Goal: Task Accomplishment & Management: Manage account settings

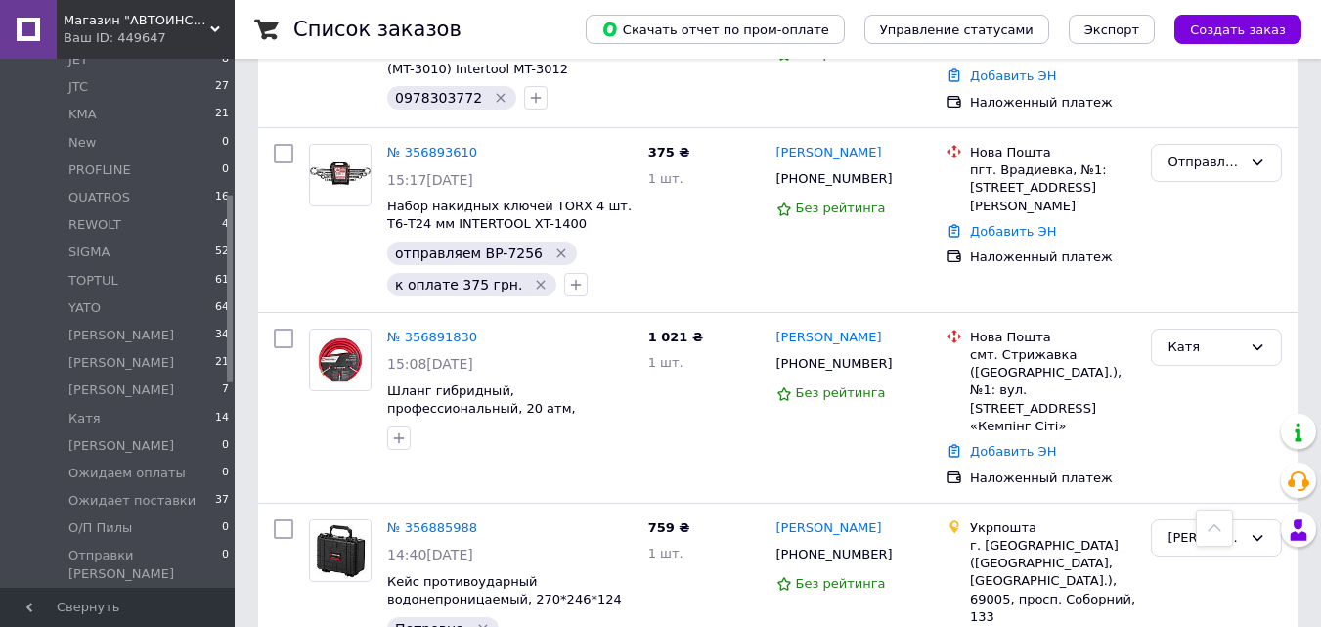
scroll to position [489, 0]
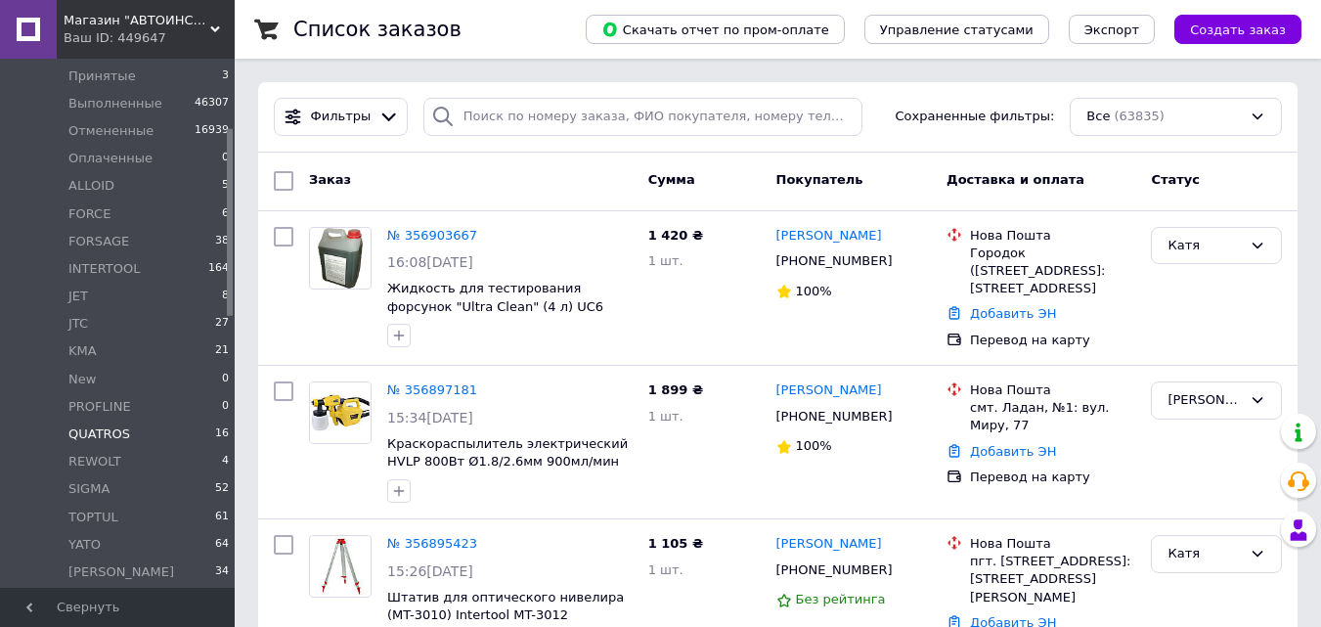
scroll to position [196, 0]
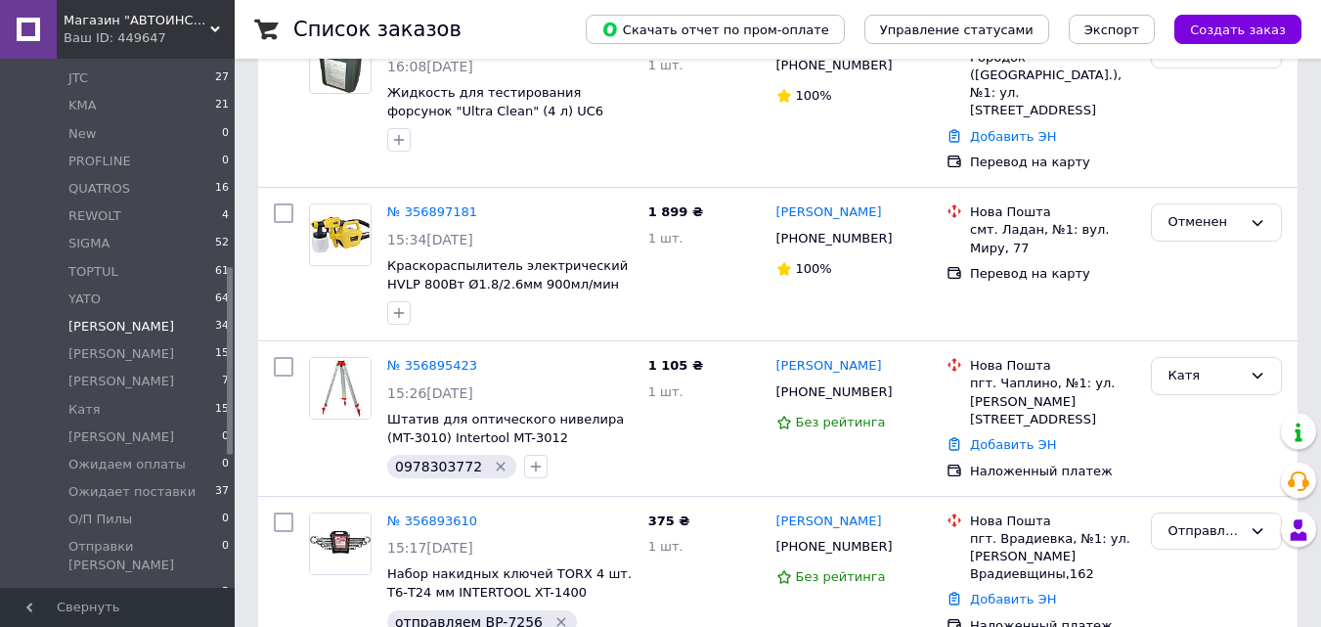
scroll to position [587, 0]
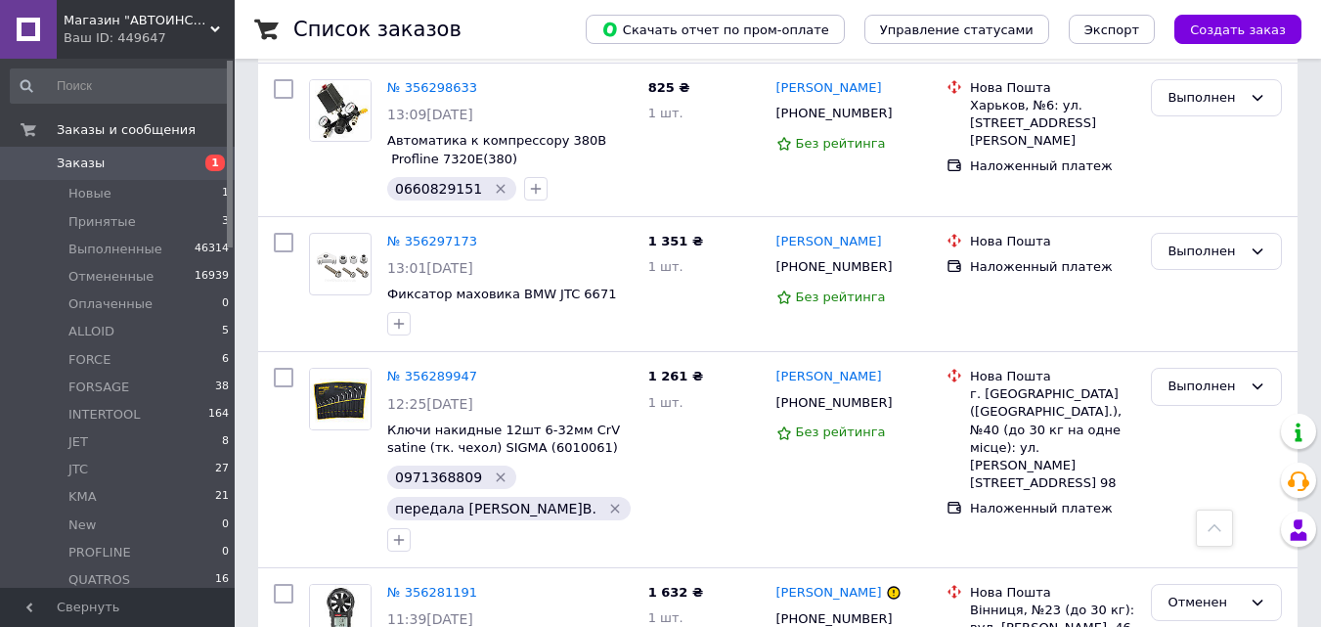
scroll to position [15254, 0]
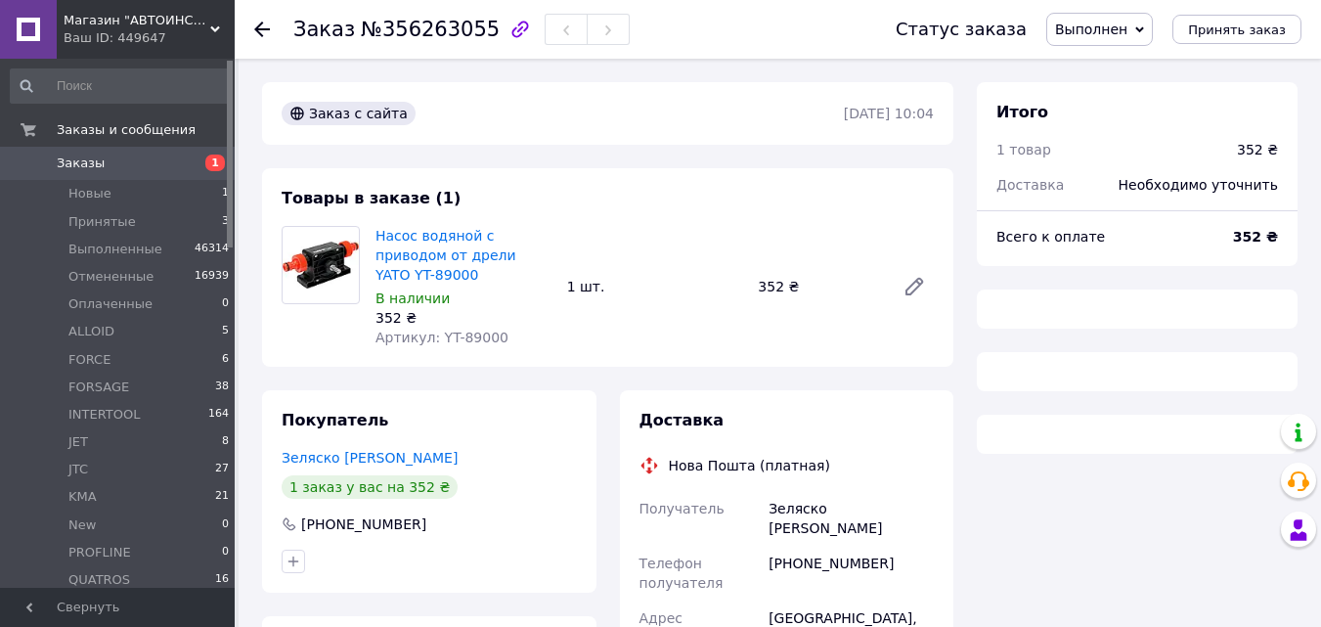
click at [430, 36] on span "№356263055" at bounding box center [430, 29] width 139 height 23
copy span "356263055"
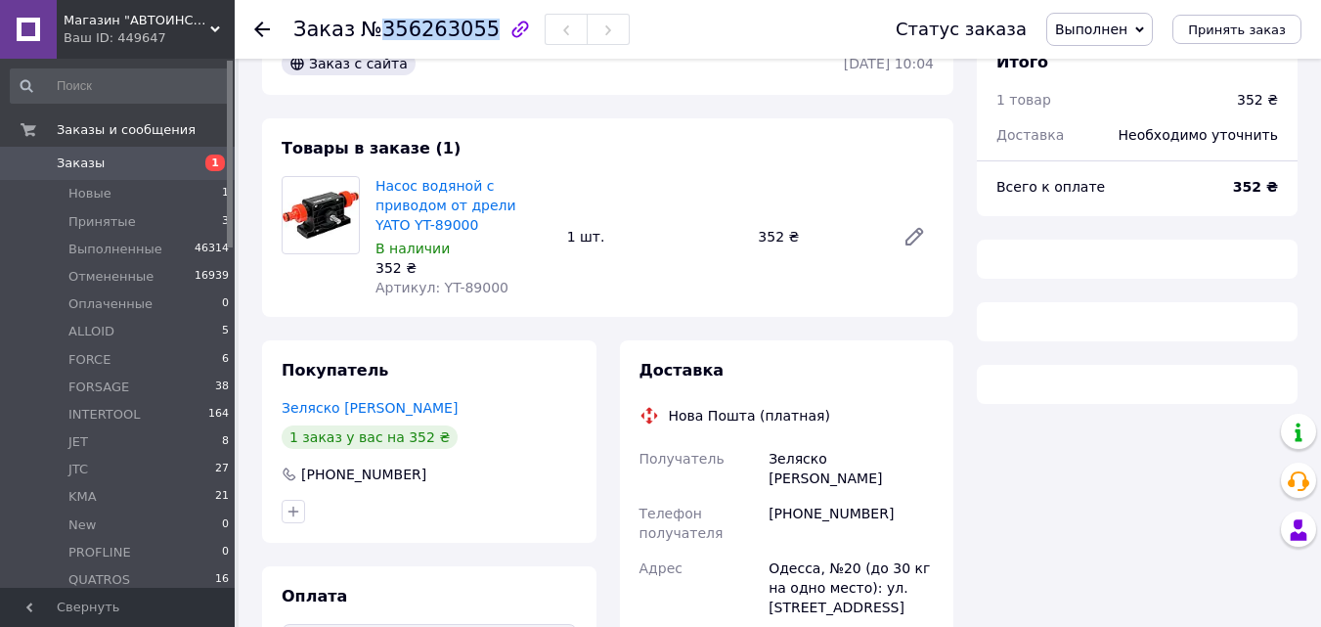
scroll to position [98, 0]
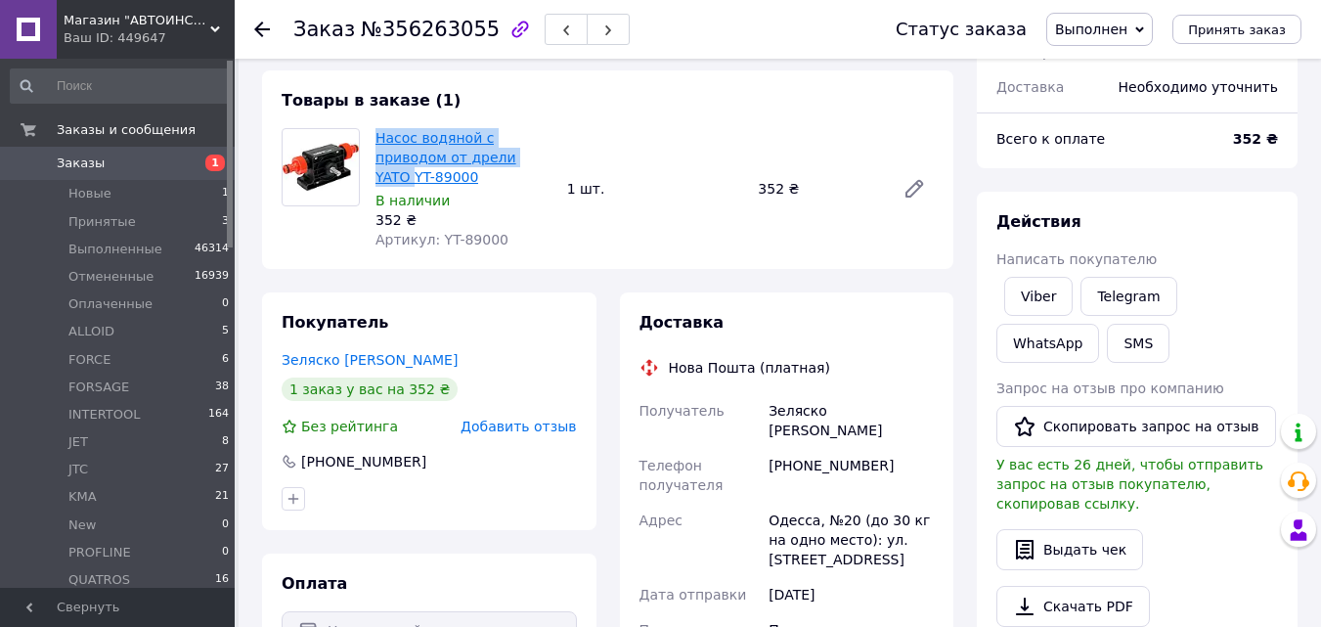
drag, startPoint x: 374, startPoint y: 135, endPoint x: 469, endPoint y: 155, distance: 98.0
click at [469, 155] on div "Насос водяной с приводом от дрели YATO YT-89000 В наличии 352 ₴ Артикул: YT-890…" at bounding box center [464, 188] width 192 height 129
copy link "Насос водяной с приводом от дрели YATO"
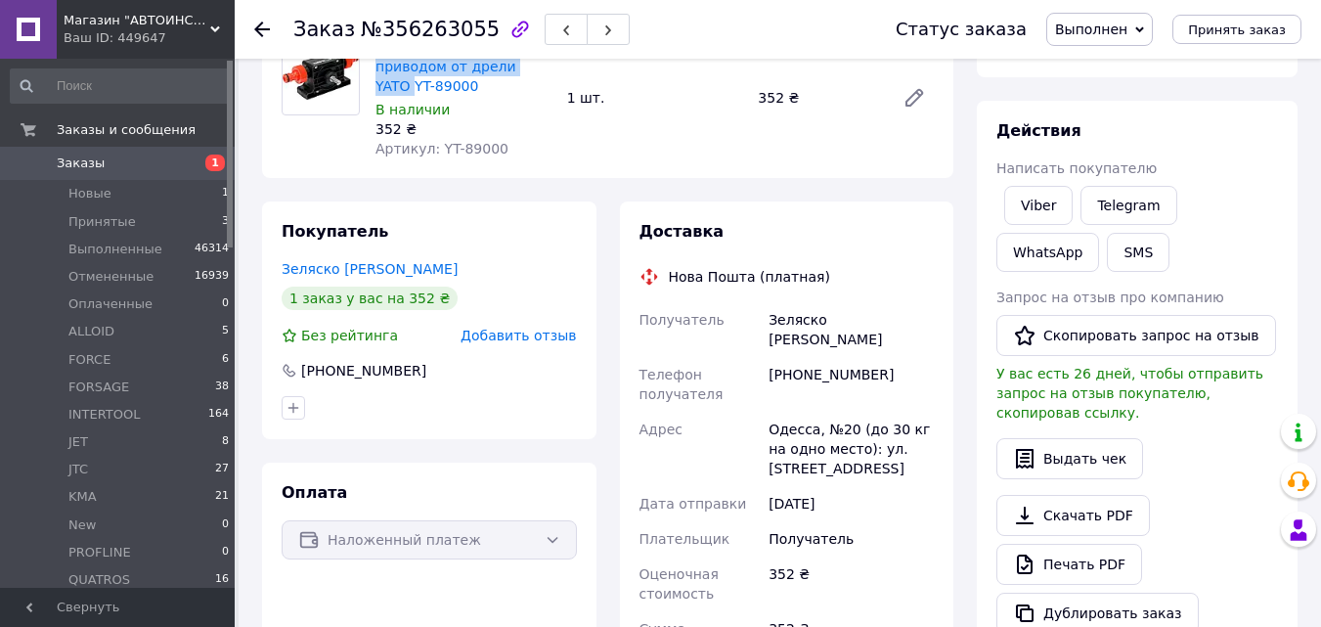
scroll to position [176, 0]
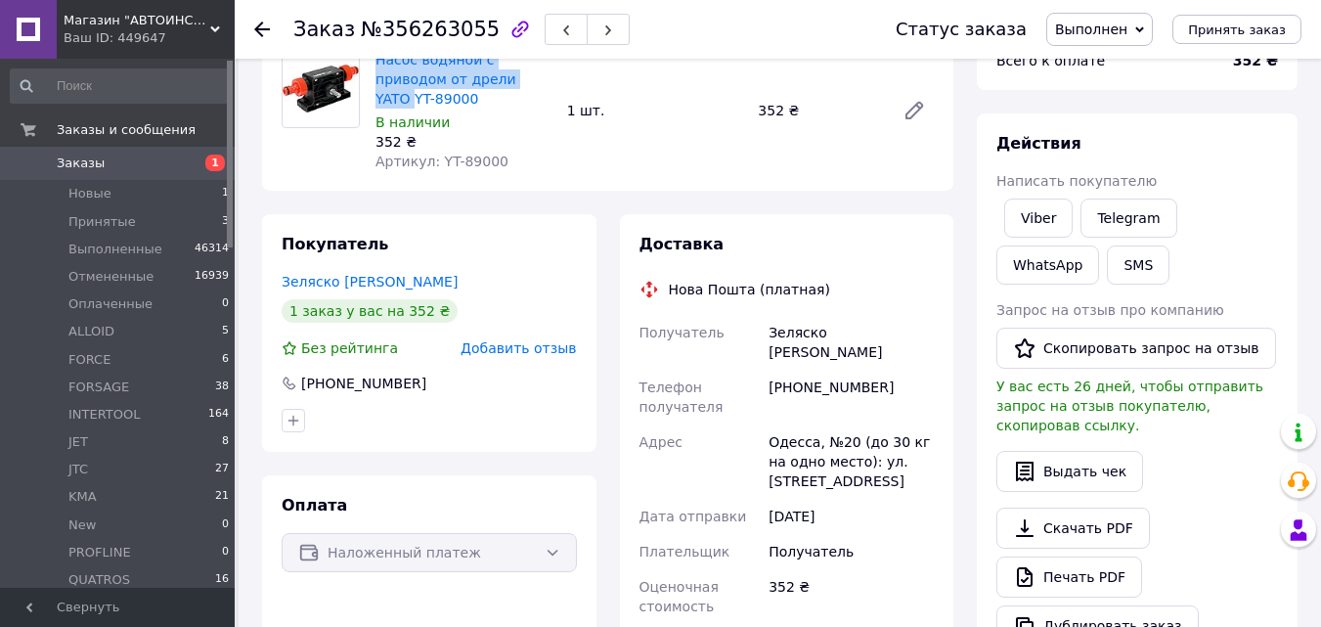
click at [171, 160] on span "Заказы" at bounding box center [119, 163] width 124 height 18
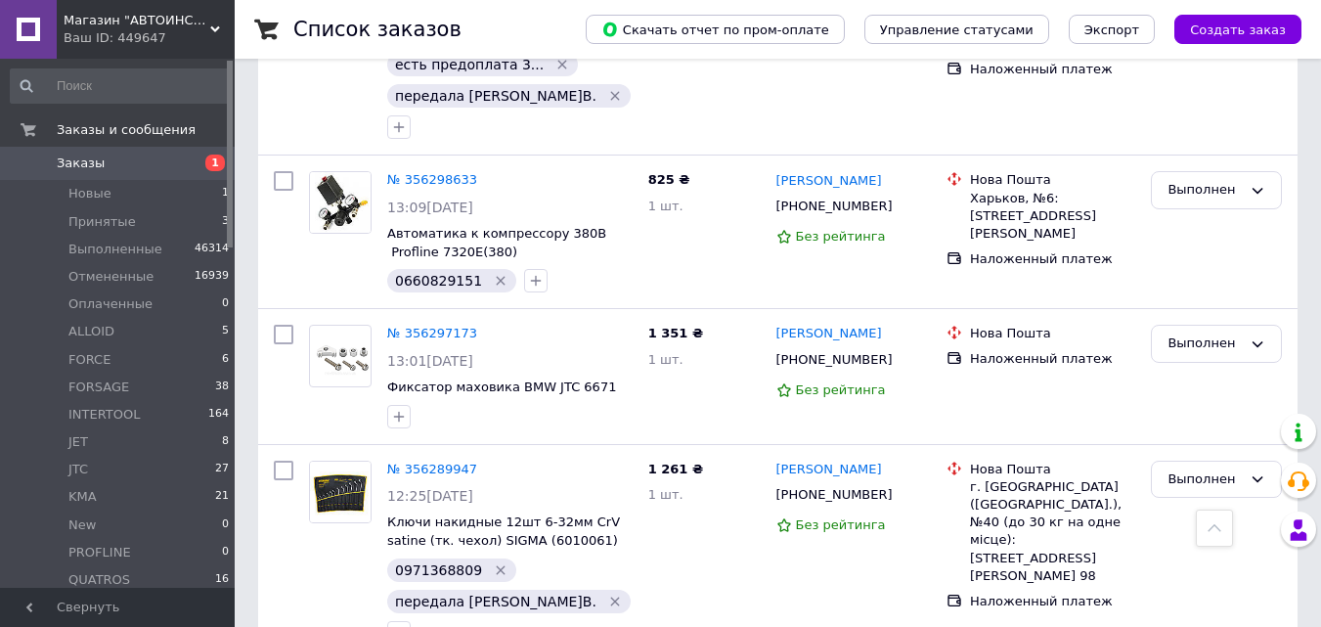
scroll to position [15135, 0]
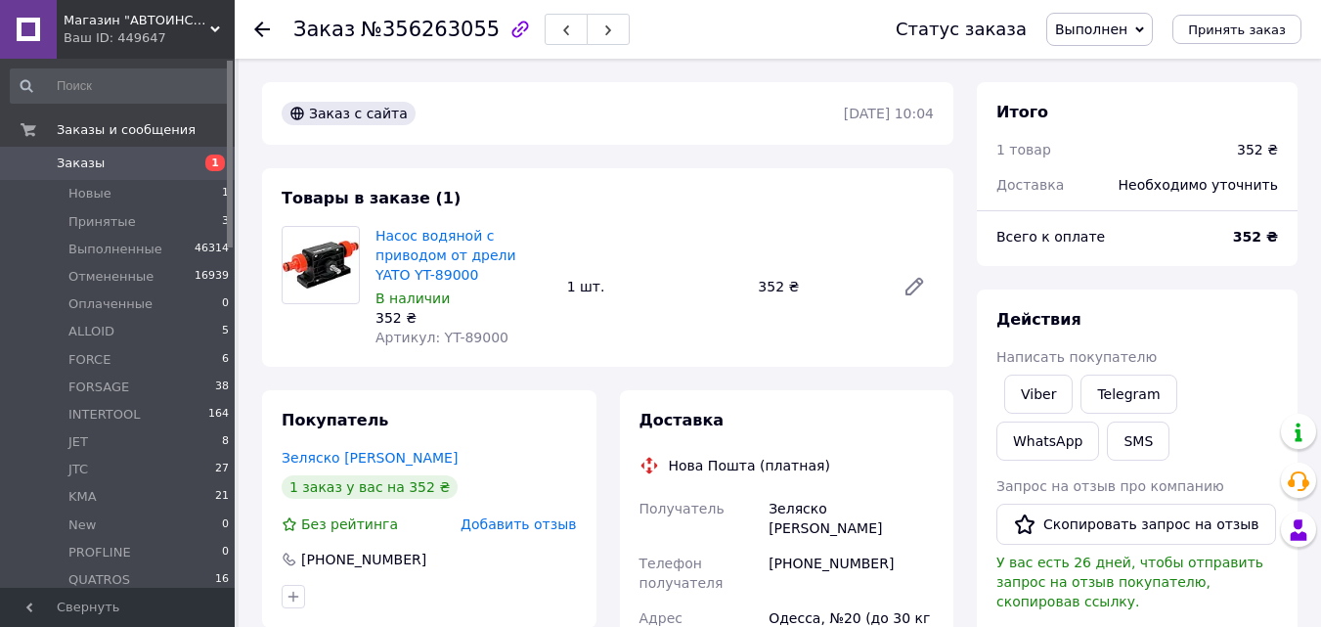
click at [179, 161] on span "Заказы" at bounding box center [119, 163] width 124 height 18
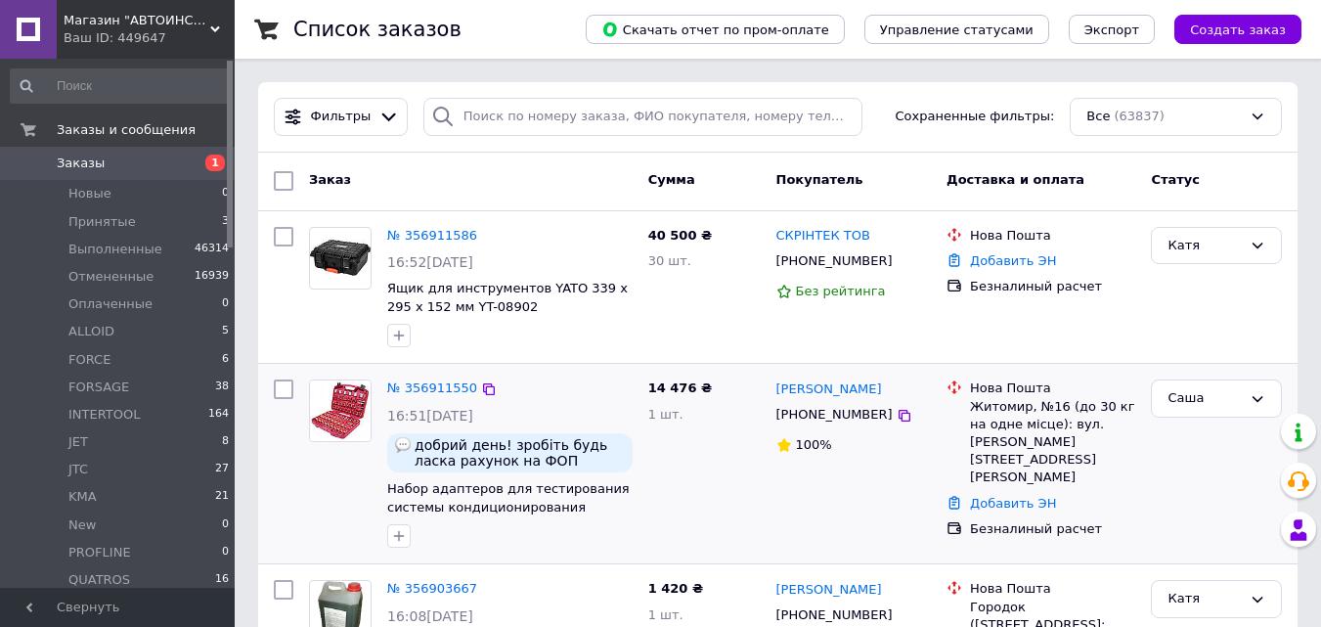
scroll to position [98, 0]
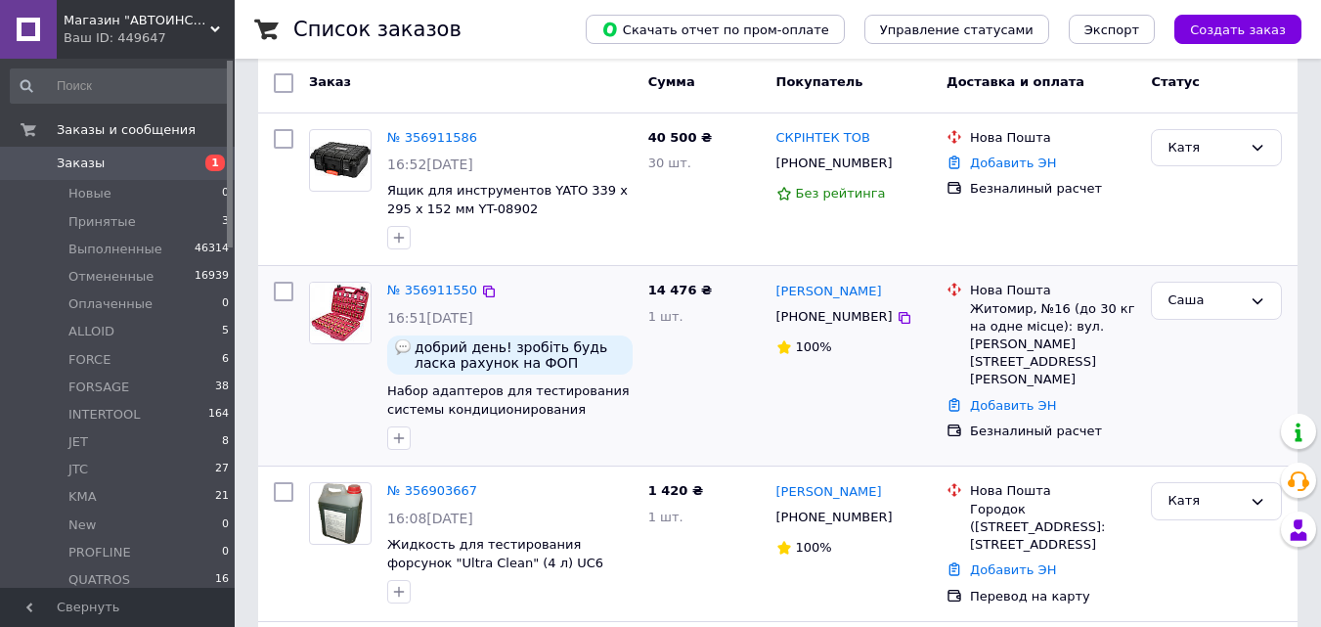
click at [424, 279] on div "№ 356911550 16:51[DATE] добрий день! зробіть будь ласка рахунок на ФОП [PERSON_…" at bounding box center [509, 366] width 261 height 184
click at [427, 285] on link "№ 356911550" at bounding box center [432, 290] width 90 height 15
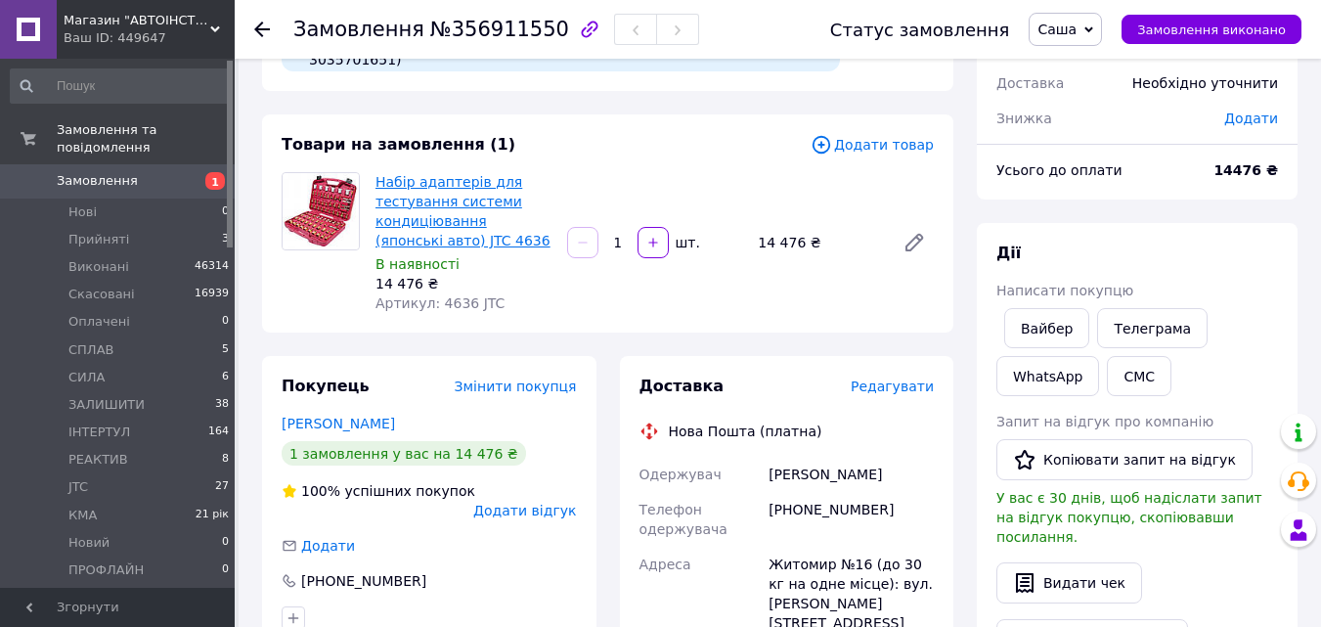
scroll to position [98, 0]
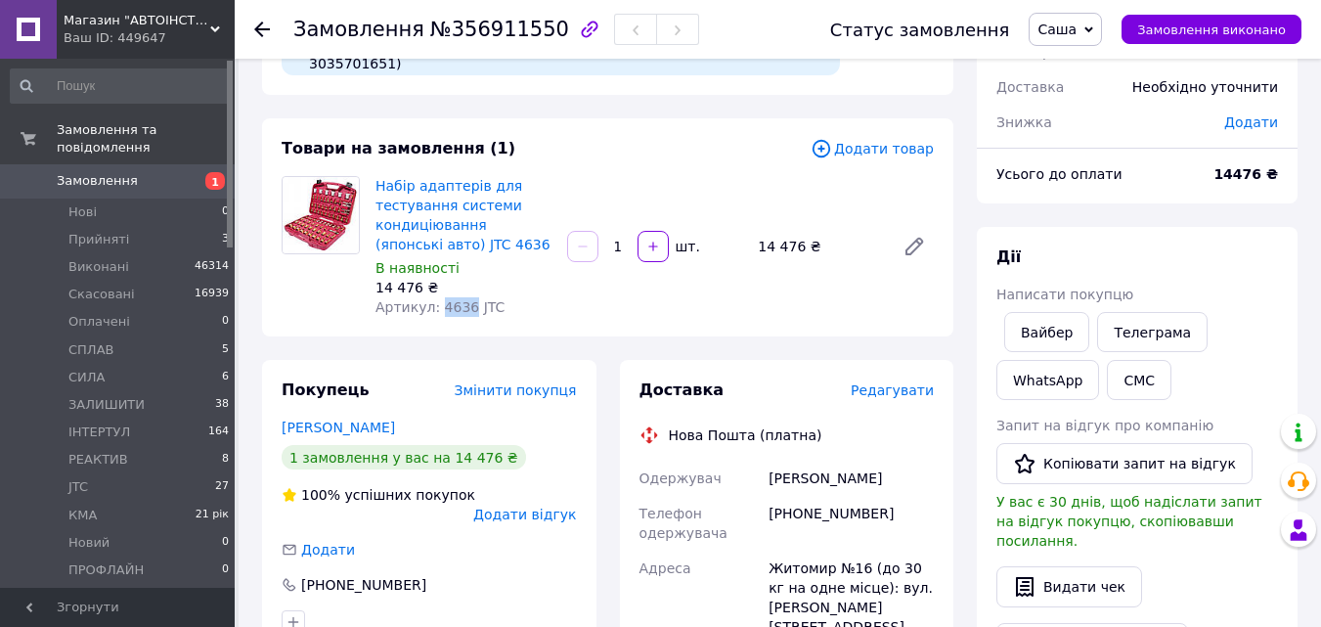
drag, startPoint x: 460, startPoint y: 308, endPoint x: 434, endPoint y: 302, distance: 26.1
click at [434, 302] on font "Артикул: 4636 JTC" at bounding box center [439, 307] width 129 height 16
copy font "4636"
click at [846, 514] on font "[PHONE_NUMBER]" at bounding box center [831, 514] width 125 height 16
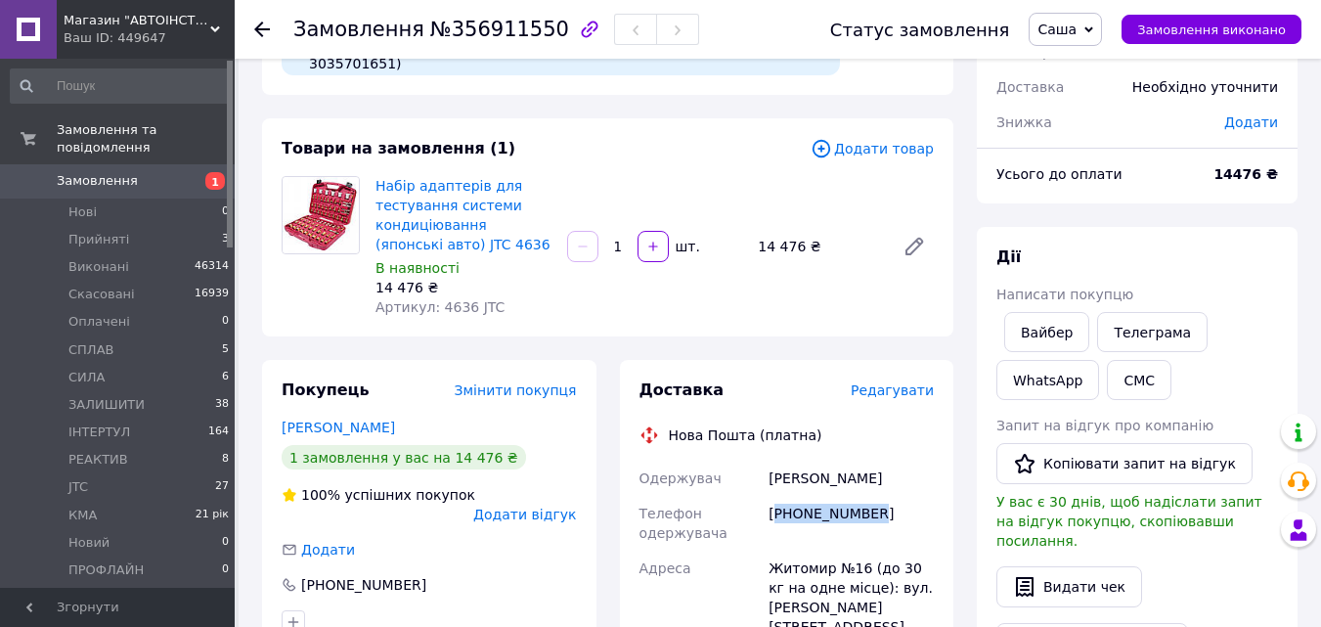
click at [842, 512] on font "[PHONE_NUMBER]" at bounding box center [831, 514] width 125 height 16
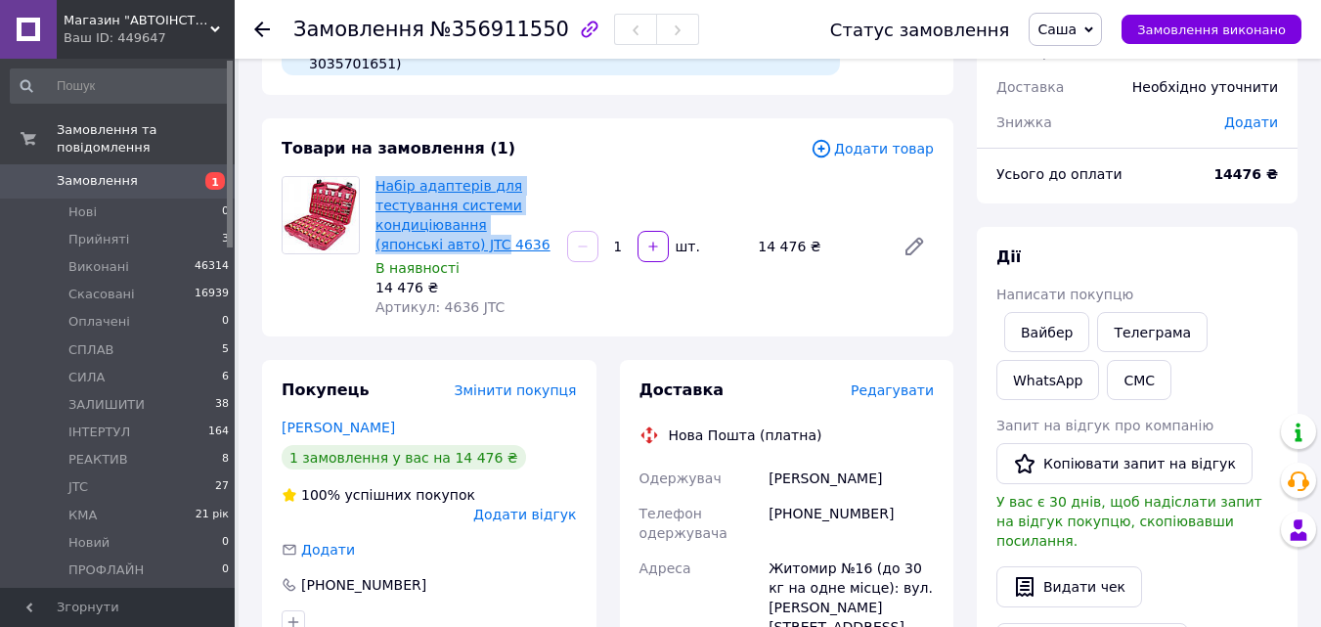
drag, startPoint x: 368, startPoint y: 180, endPoint x: 432, endPoint y: 247, distance: 93.4
click at [432, 247] on div "Набір адаптерів для тестування системи кондиціювання (японські авто) JTC 4636 В…" at bounding box center [464, 246] width 192 height 149
copy font "Набір адаптерів для тестування системи кондиціювання (японські авто) JTC"
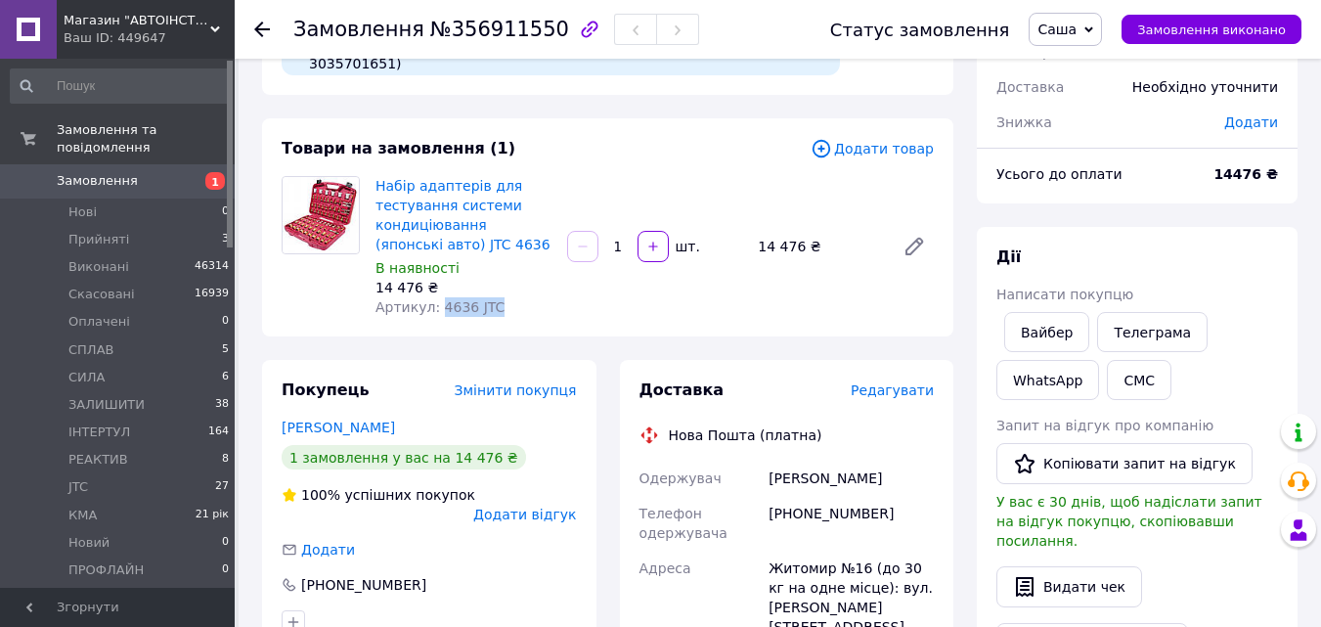
drag, startPoint x: 486, startPoint y: 301, endPoint x: 436, endPoint y: 315, distance: 51.7
click at [436, 315] on font "Артикул: 4636 JTC" at bounding box center [439, 307] width 129 height 16
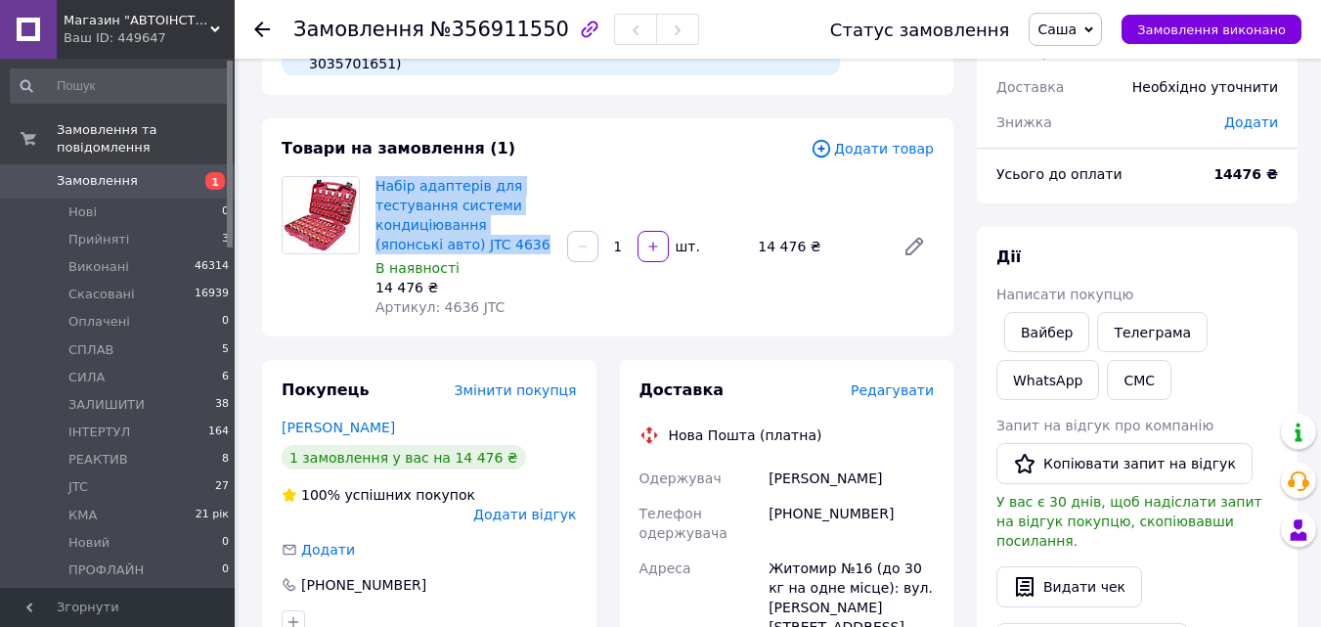
drag, startPoint x: 485, startPoint y: 242, endPoint x: 371, endPoint y: 191, distance: 125.2
click at [371, 191] on div "Набір адаптерів для тестування системи кондиціювання (японські авто) JTC 4636 В…" at bounding box center [464, 246] width 192 height 149
copy font "Набір адаптерів для тестування системи кондиціювання (японські авто) JTC 4636"
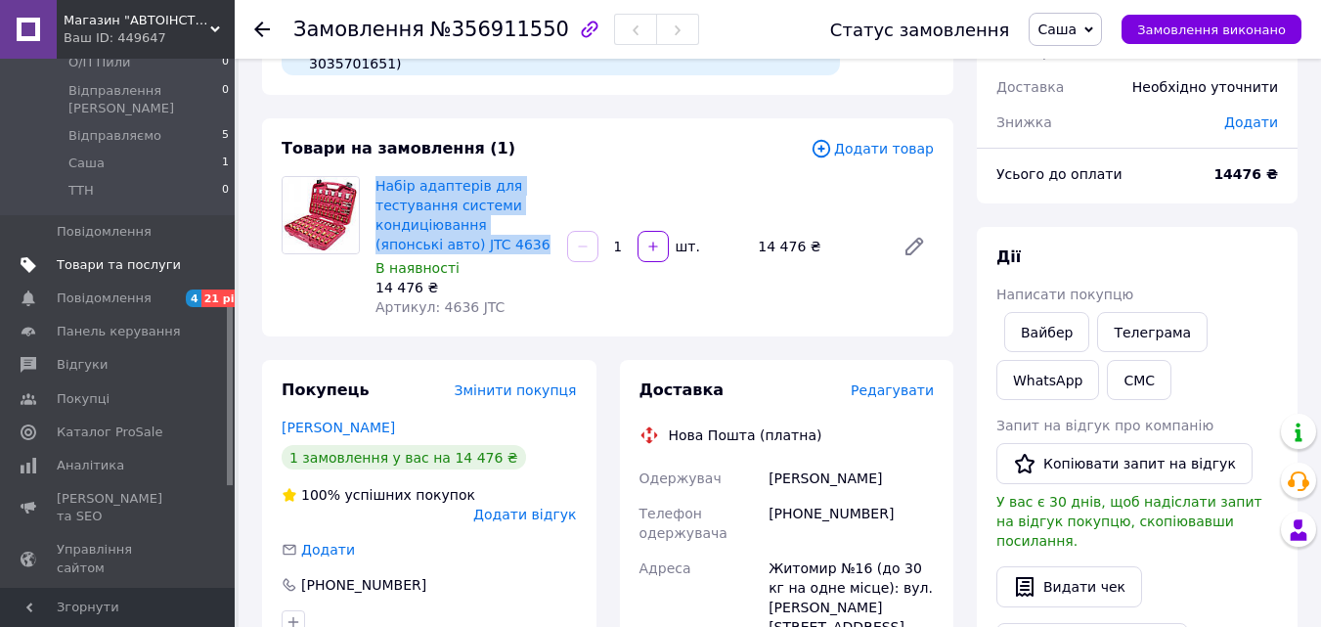
scroll to position [670, 0]
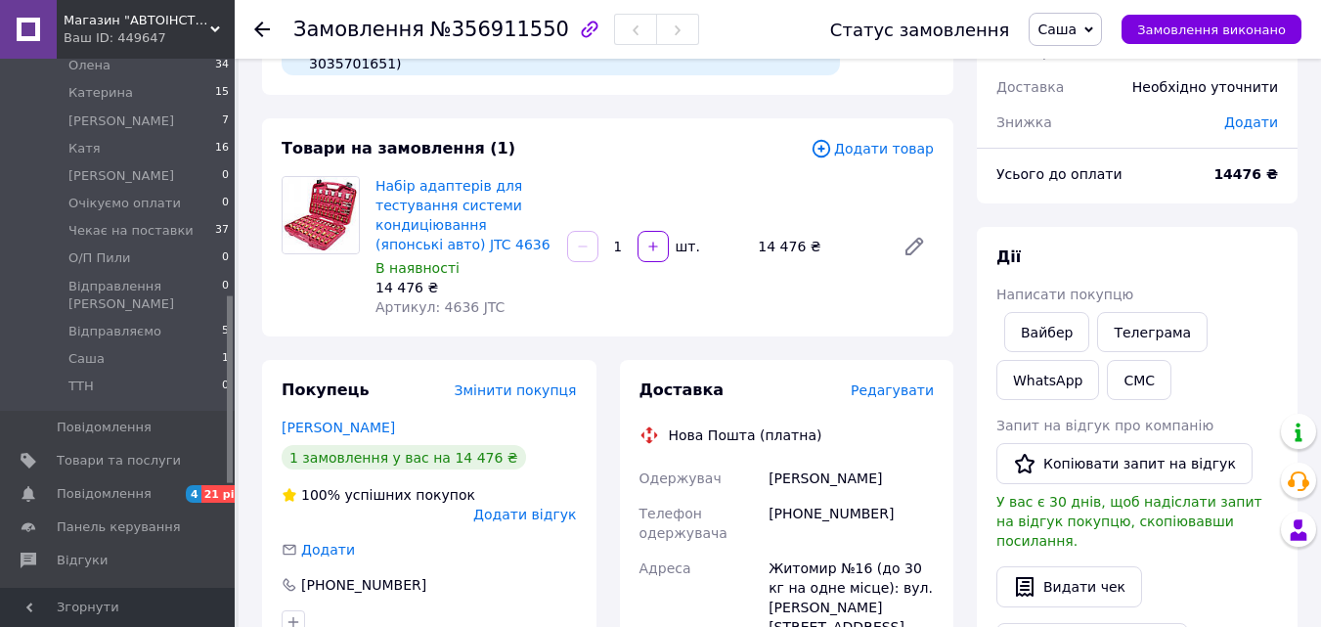
click at [1093, 33] on icon at bounding box center [1088, 29] width 9 height 9
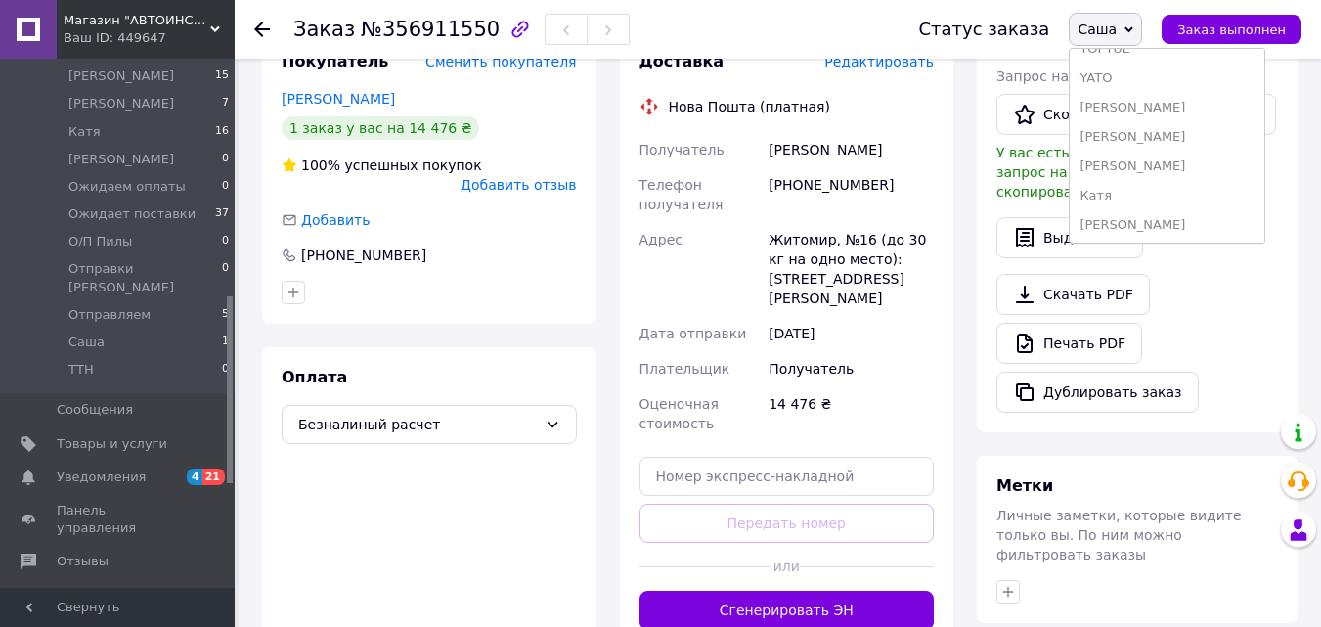
scroll to position [390, 0]
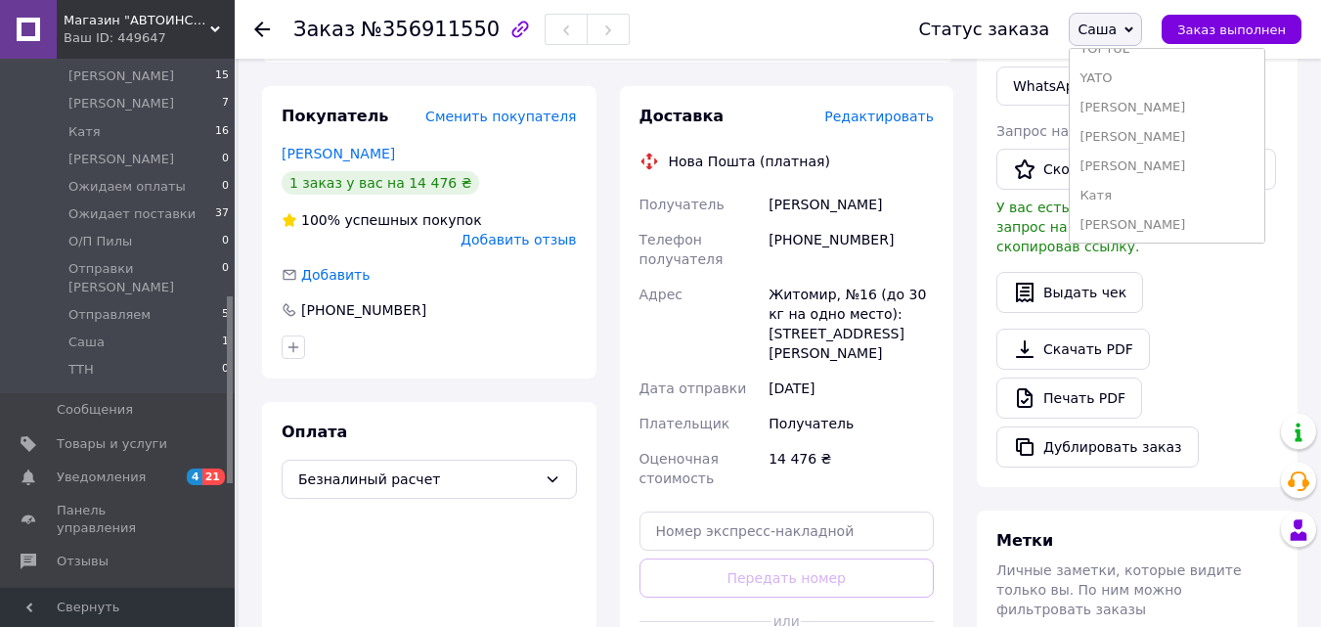
click at [1291, 146] on div "Действия Написать покупателю Viber Telegram WhatsApp SMS Запрос на отзыв про ко…" at bounding box center [1137, 210] width 321 height 552
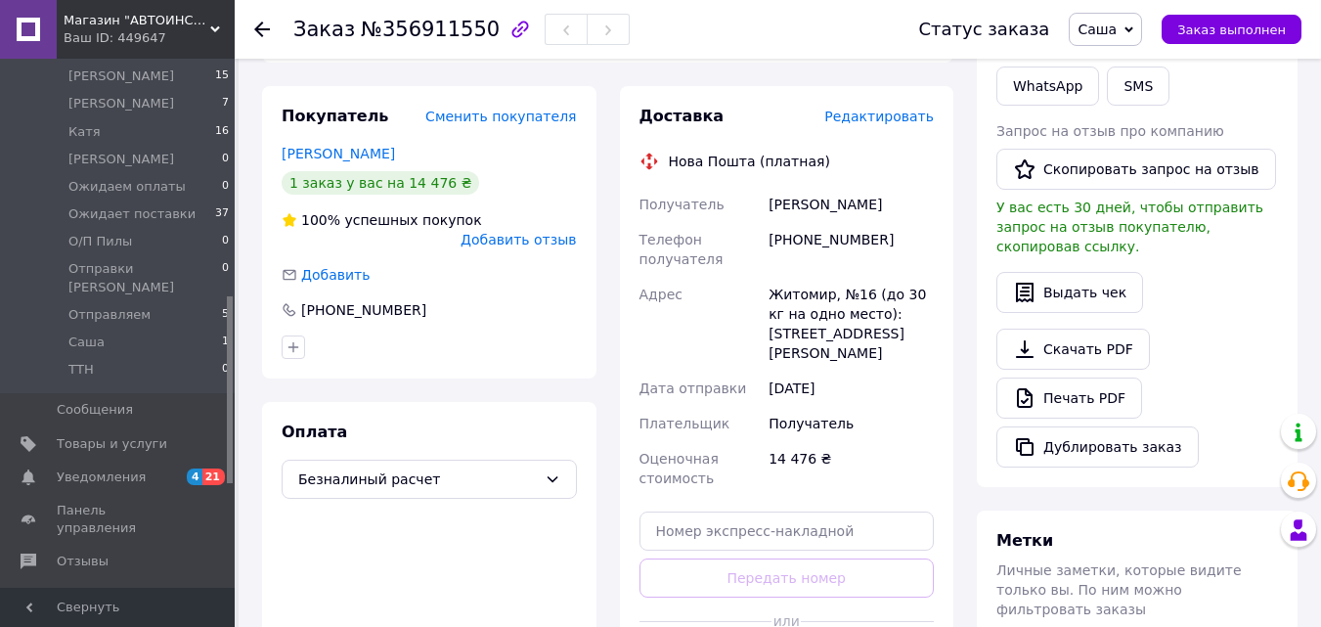
click at [1130, 17] on span "Саша" at bounding box center [1105, 29] width 73 height 33
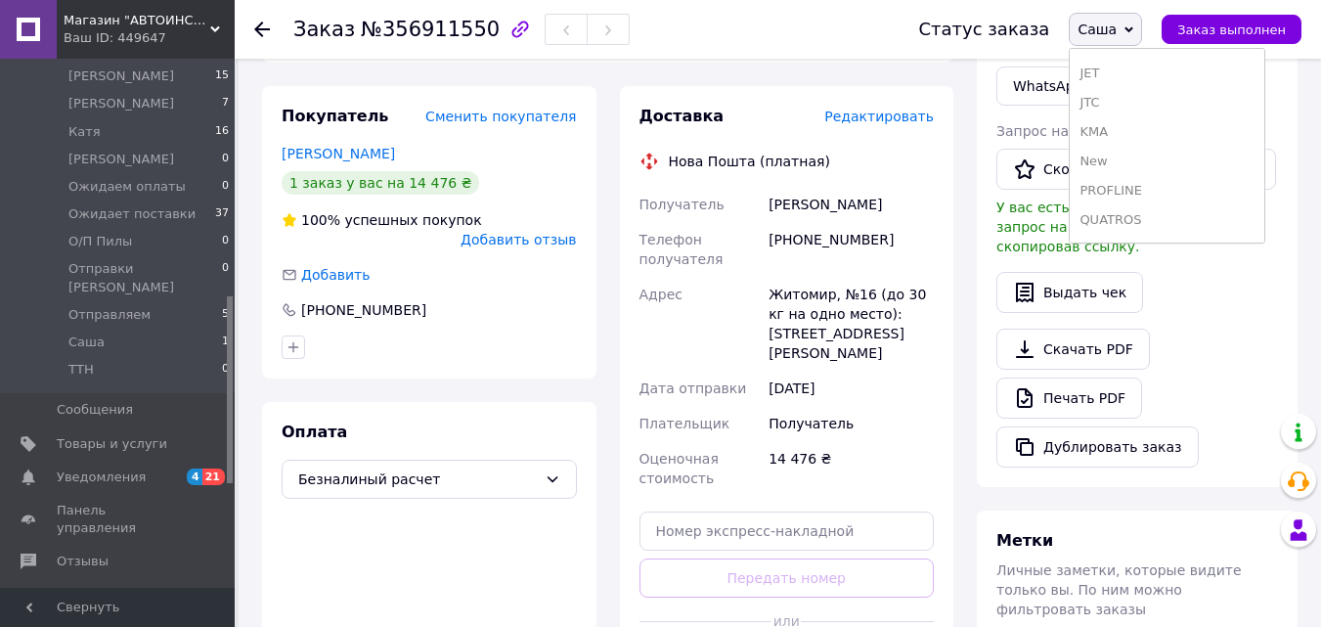
scroll to position [196, 0]
click at [1132, 122] on li "JTC" at bounding box center [1167, 136] width 195 height 29
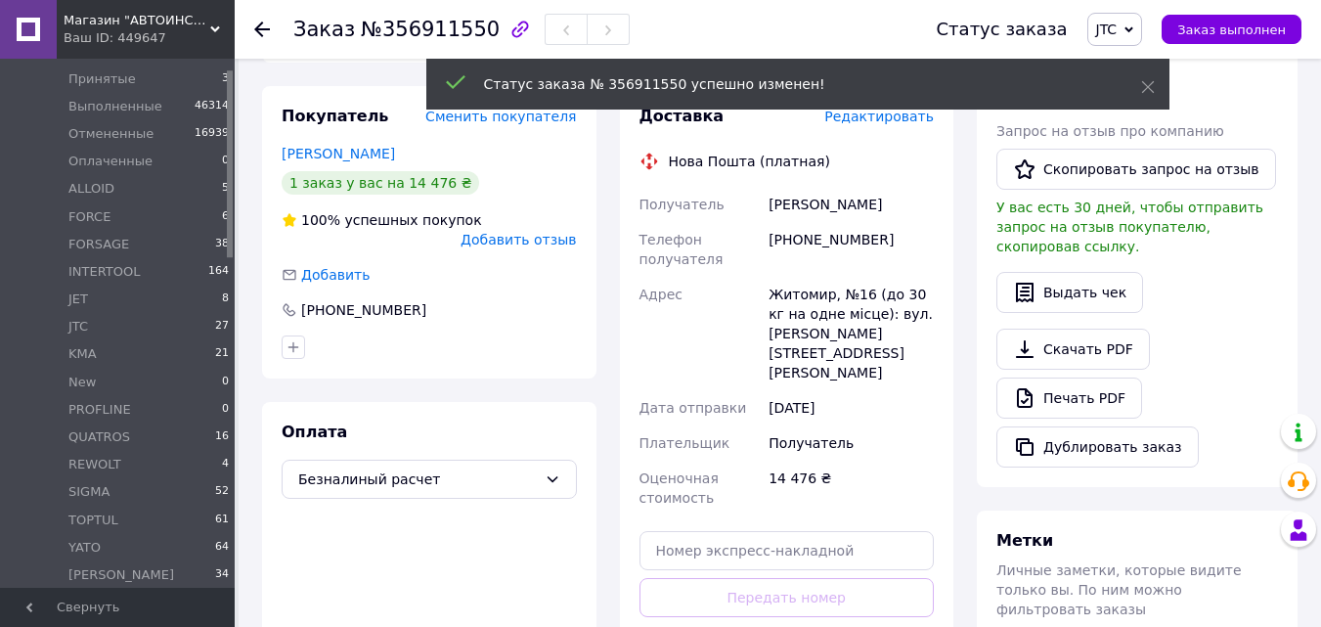
scroll to position [0, 0]
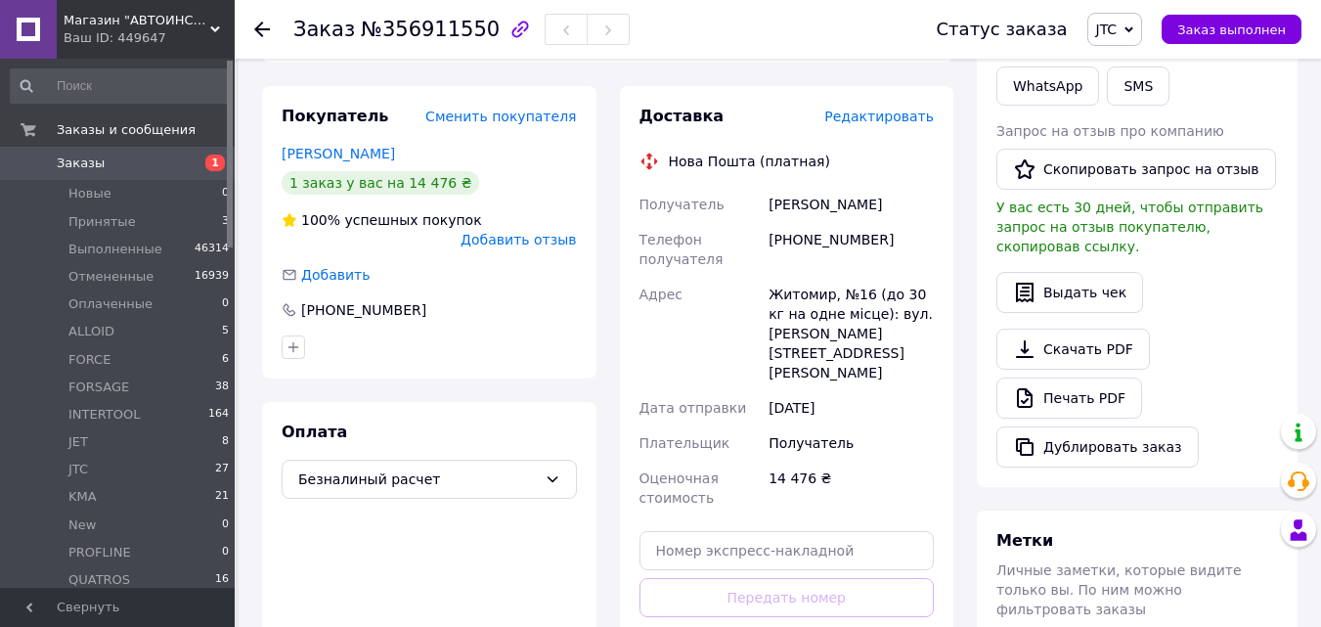
click at [179, 169] on span "Заказы" at bounding box center [119, 163] width 124 height 18
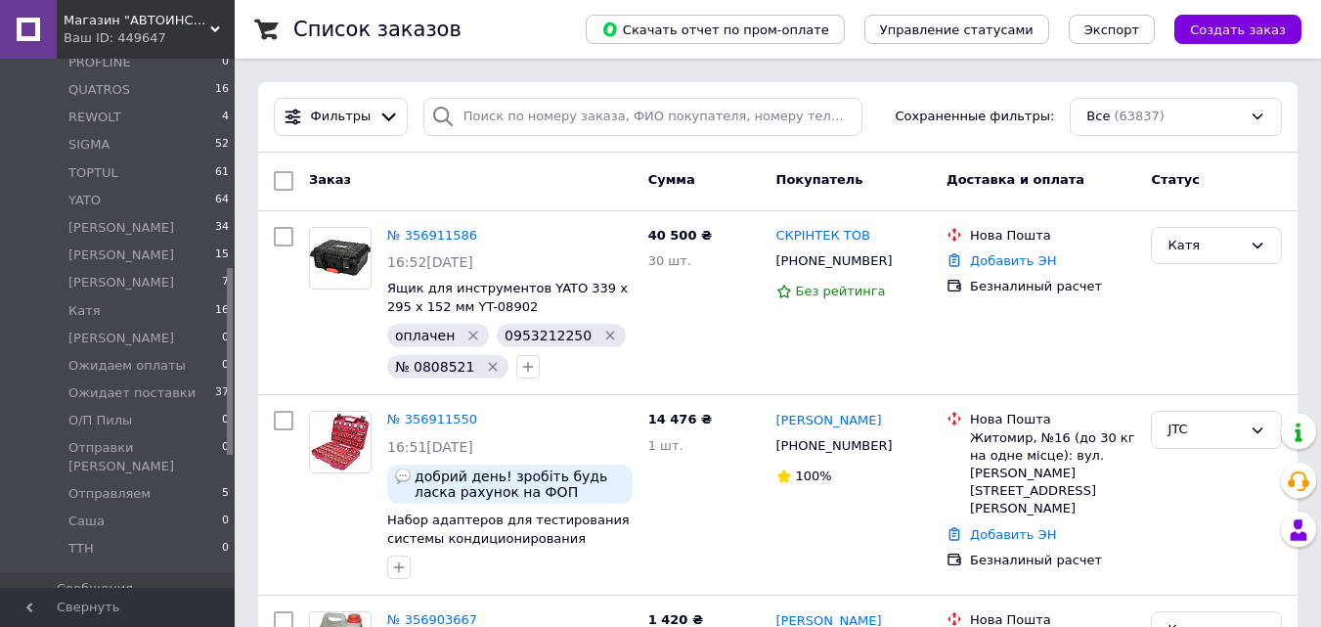
scroll to position [684, 0]
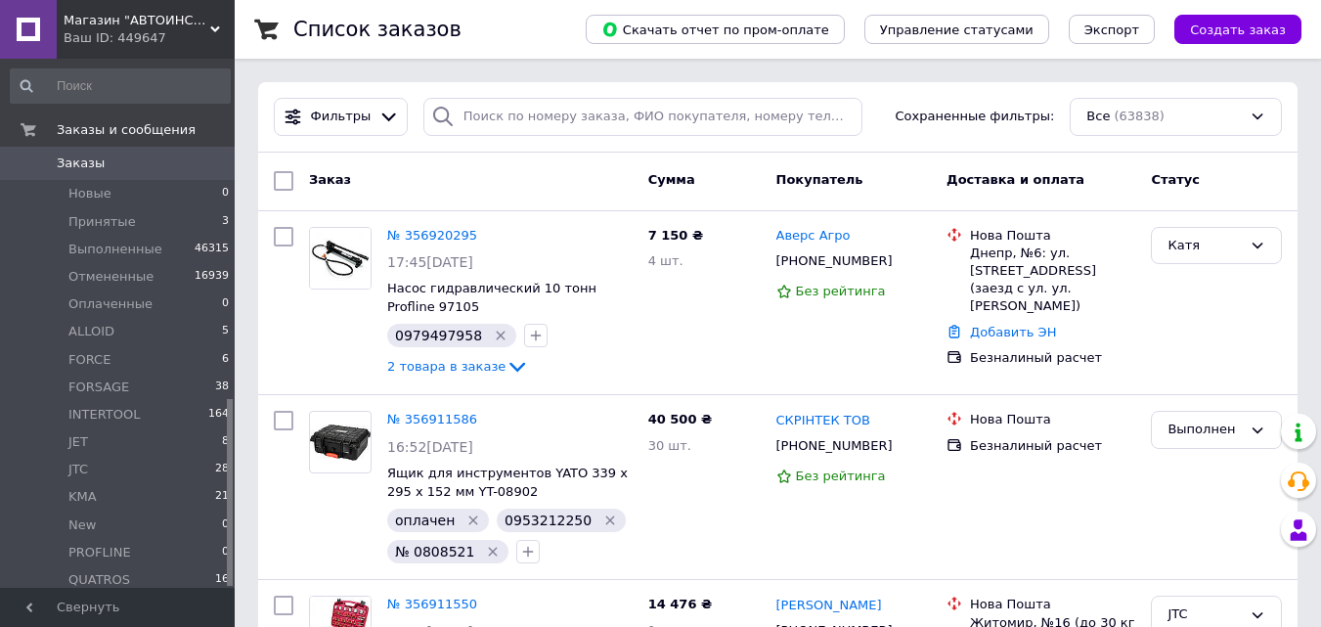
scroll to position [471, 0]
